Goal: Task Accomplishment & Management: Manage account settings

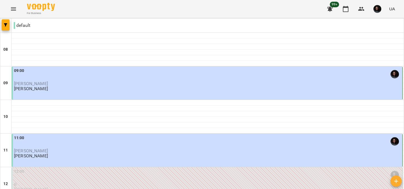
scroll to position [224, 0]
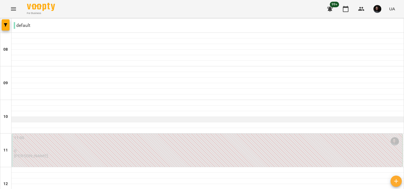
scroll to position [336, 0]
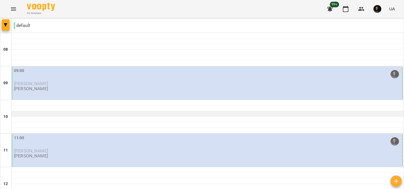
scroll to position [256, 0]
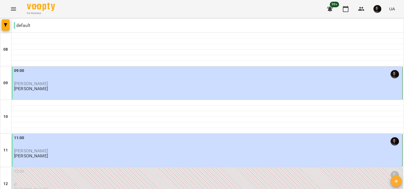
scroll to position [291, 0]
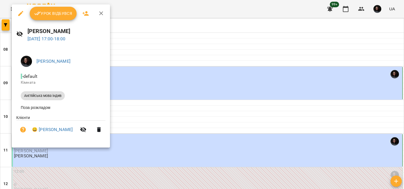
click at [56, 19] on button "Урок відбувся" at bounding box center [53, 13] width 47 height 13
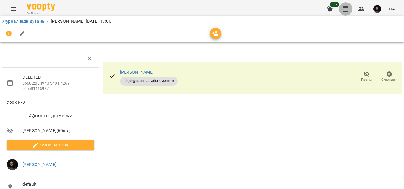
click at [345, 10] on icon "button" at bounding box center [345, 9] width 7 height 7
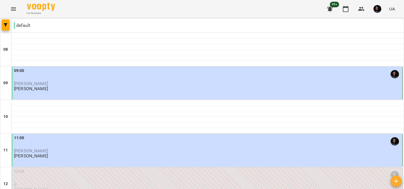
scroll to position [316, 0]
